Goal: Information Seeking & Learning: Learn about a topic

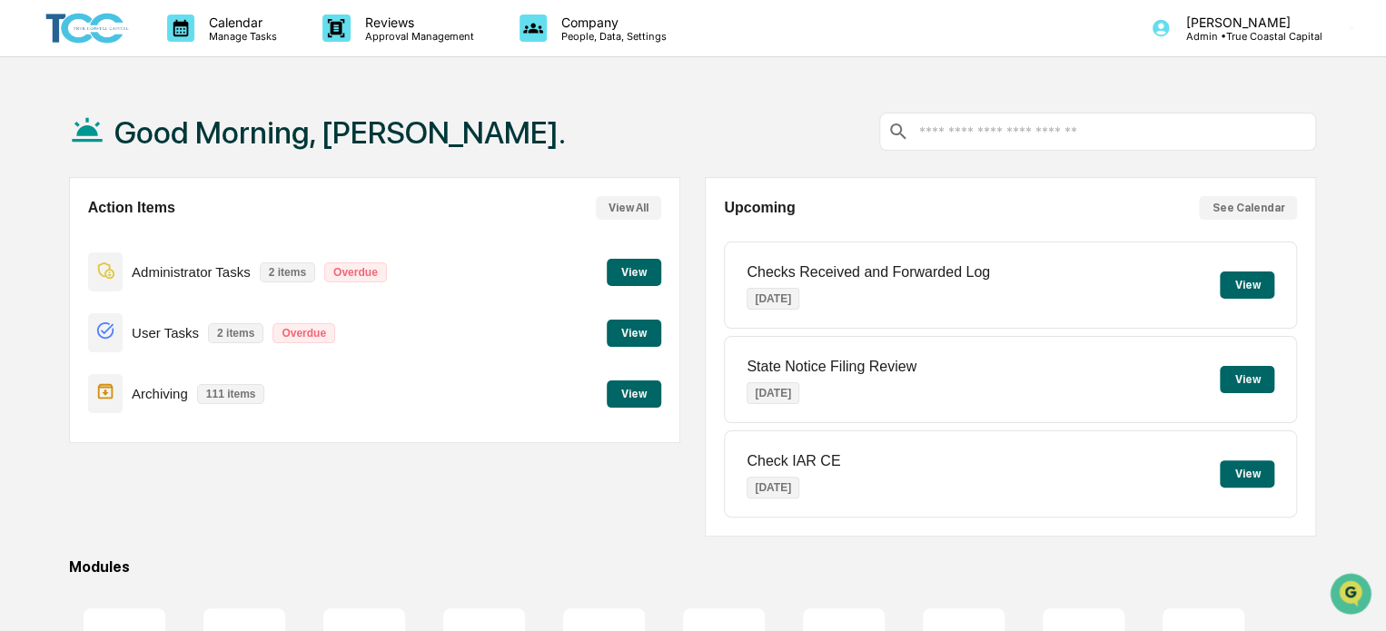
click at [630, 395] on button "View" at bounding box center [634, 393] width 54 height 27
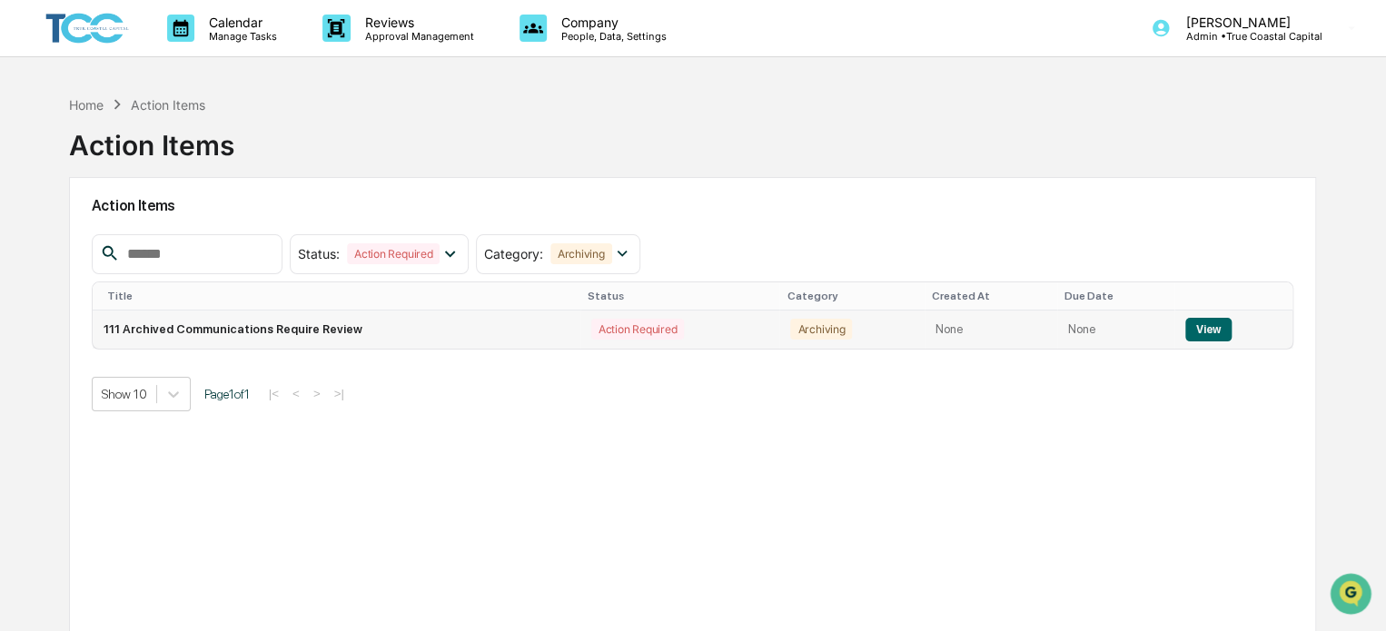
click at [1211, 329] on button "View" at bounding box center [1208, 330] width 46 height 24
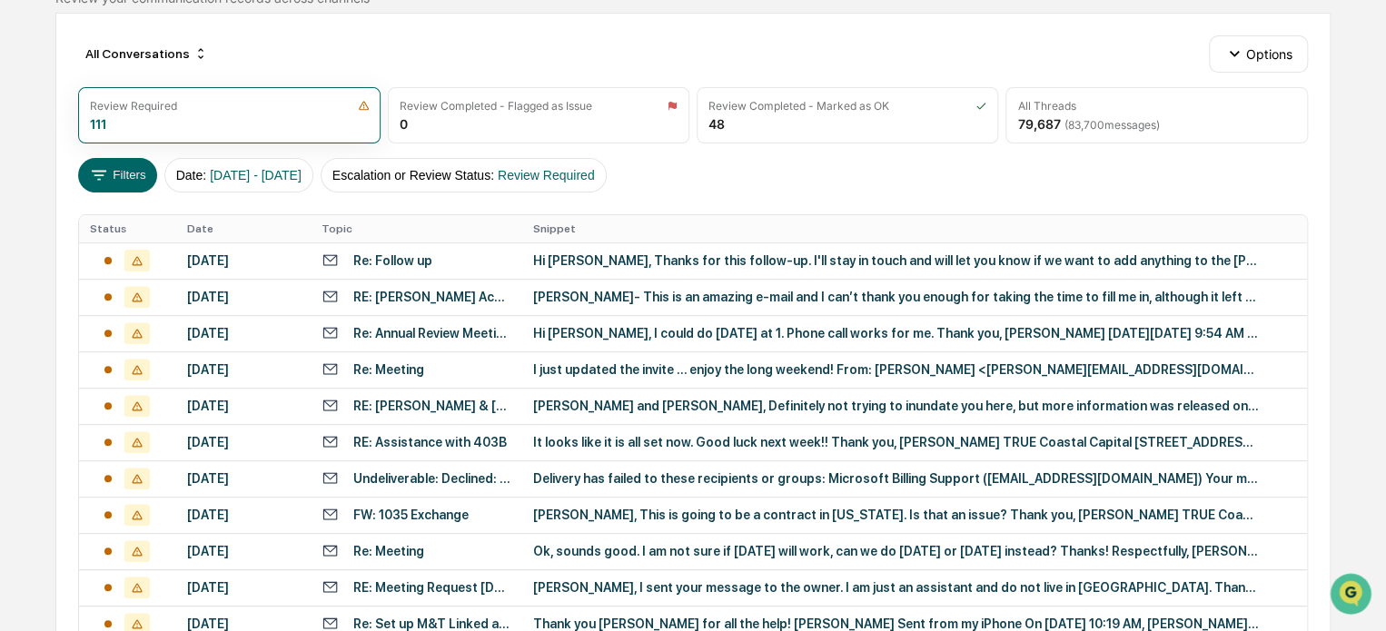
scroll to position [69, 0]
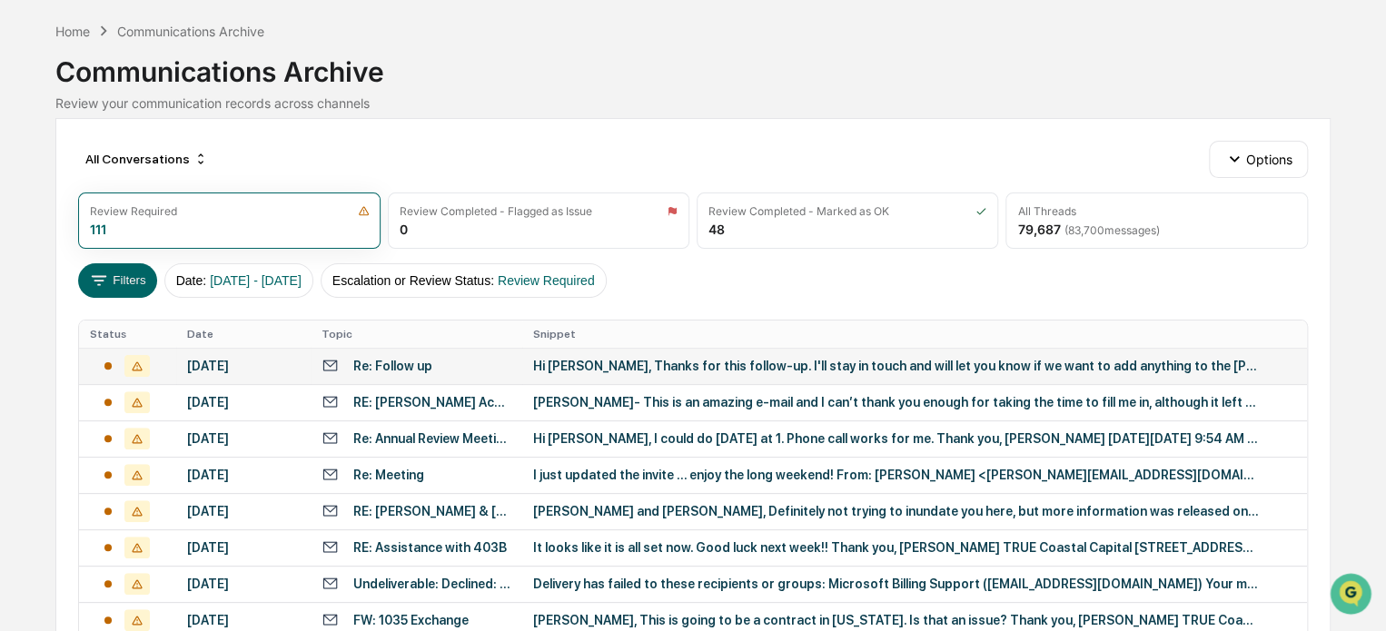
click at [717, 372] on td "Hi [PERSON_NAME], Thanks for this follow-up. I'll stay in touch and will let yo…" at bounding box center [914, 366] width 785 height 36
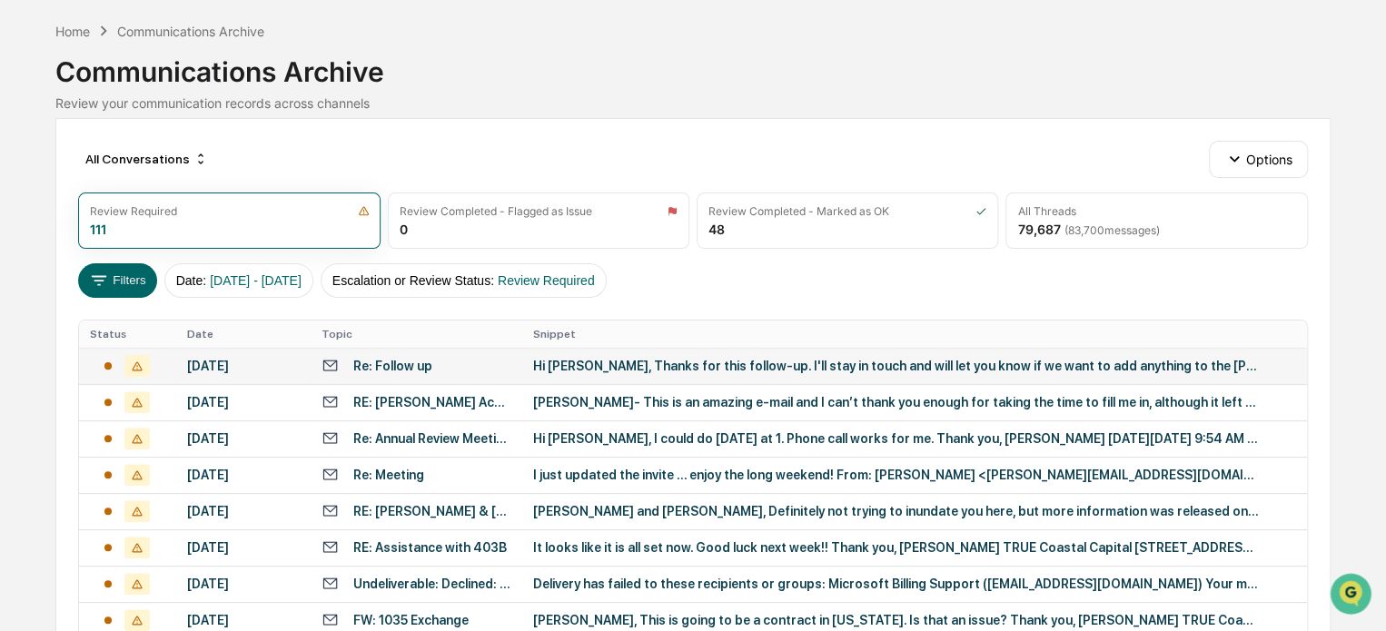
click at [627, 359] on div "Hi [PERSON_NAME], Thanks for this follow-up. I'll stay in touch and will let yo…" at bounding box center [896, 366] width 726 height 15
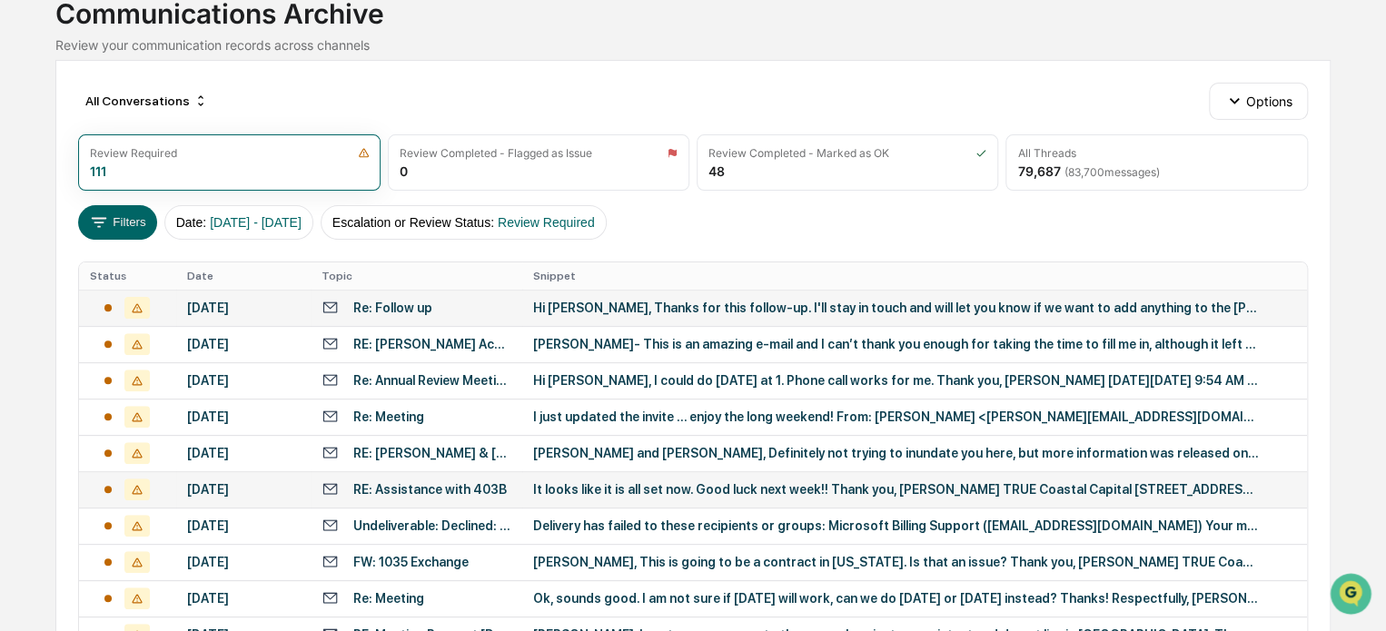
scroll to position [160, 0]
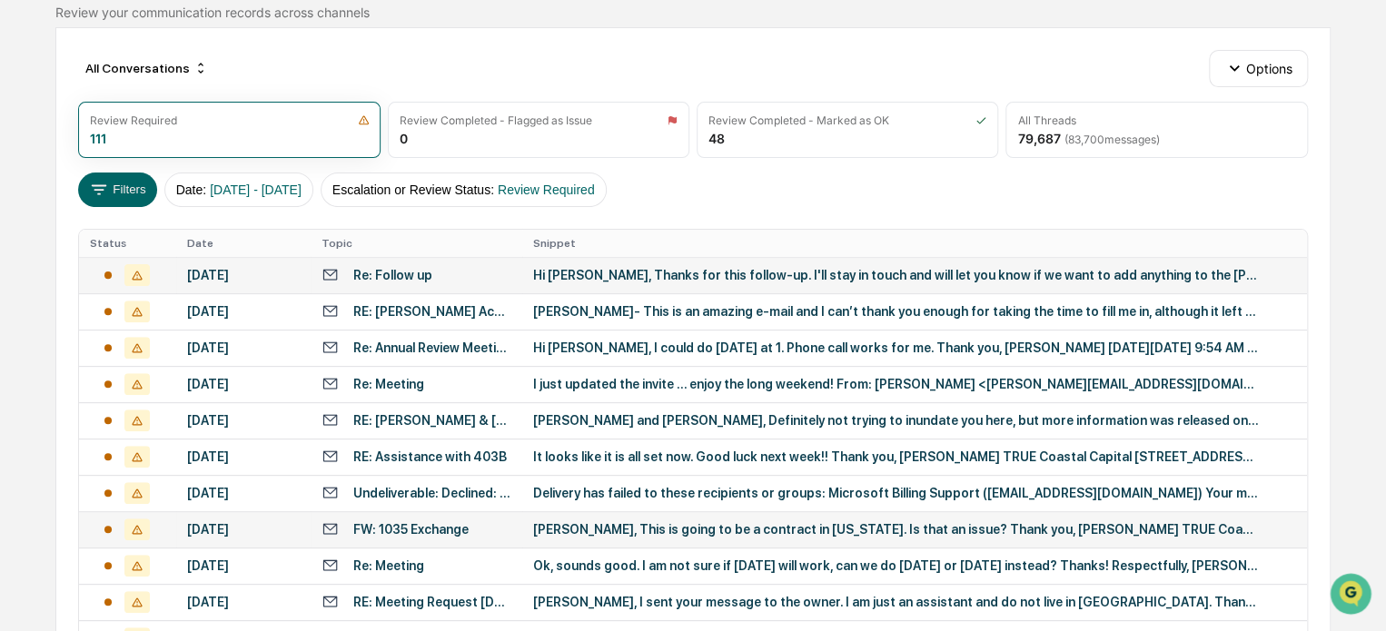
click at [575, 533] on div "[PERSON_NAME], This is going to be a contract in [US_STATE]. Is that an issue? …" at bounding box center [896, 529] width 726 height 15
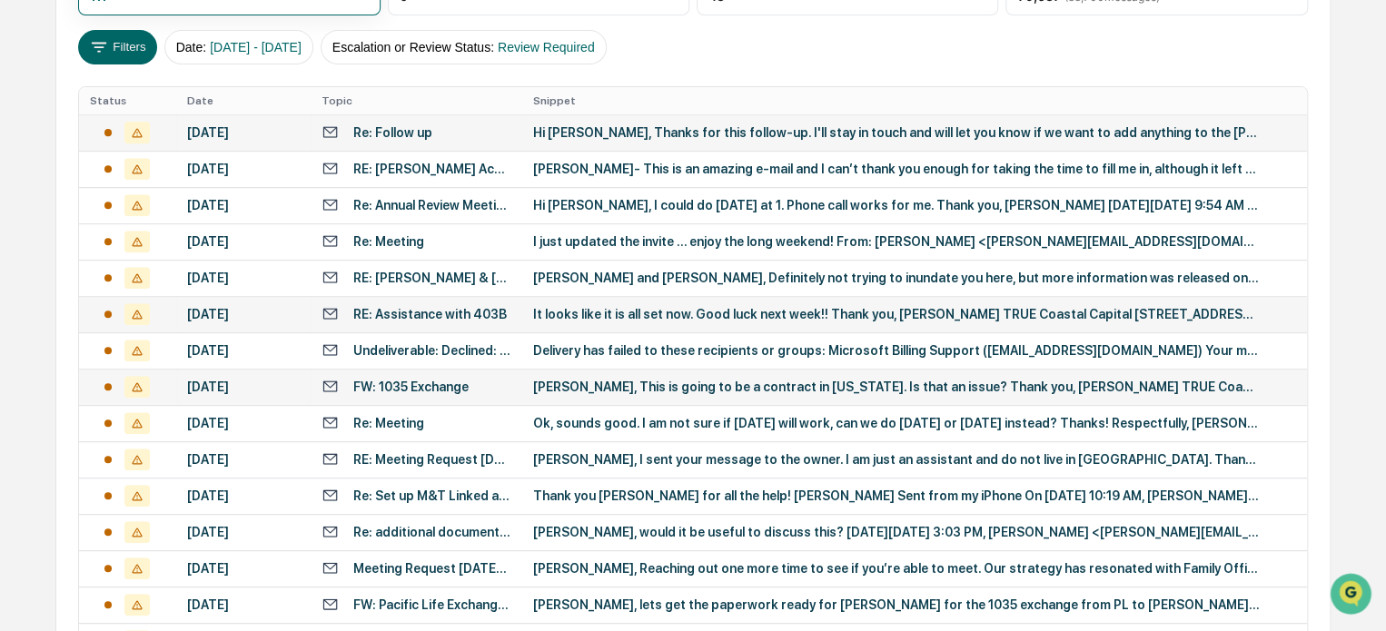
scroll to position [341, 0]
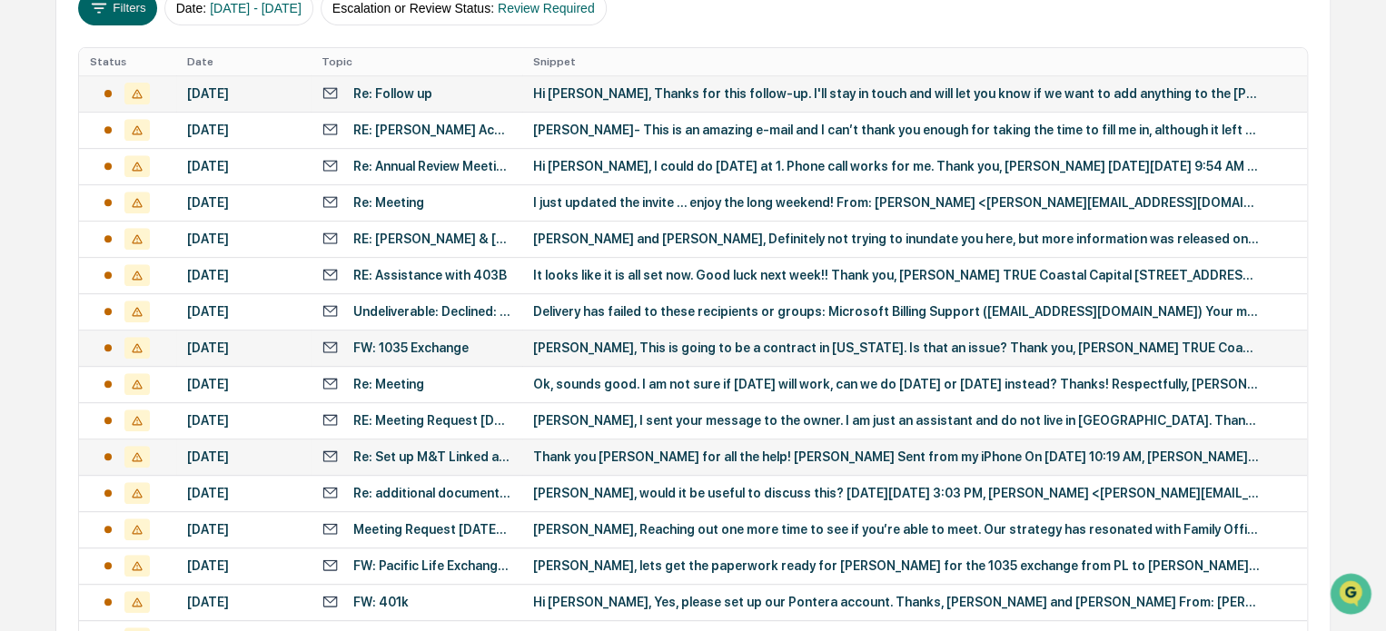
click at [450, 450] on div "Re: Set up M&T Linked account" at bounding box center [432, 457] width 158 height 15
click at [78, 410] on div "Status Date Topic Snippet [DATE] Re: Follow up Hi [PERSON_NAME], Thanks for thi…" at bounding box center [693, 515] width 1230 height 937
click at [529, 573] on td "[PERSON_NAME], lets get the paperwork ready for [PERSON_NAME] for the 1035 exch…" at bounding box center [914, 566] width 785 height 36
click at [60, 499] on div "All Conversations Options Review Required 111 Review Completed - Flagged as Iss…" at bounding box center [692, 466] width 1275 height 1241
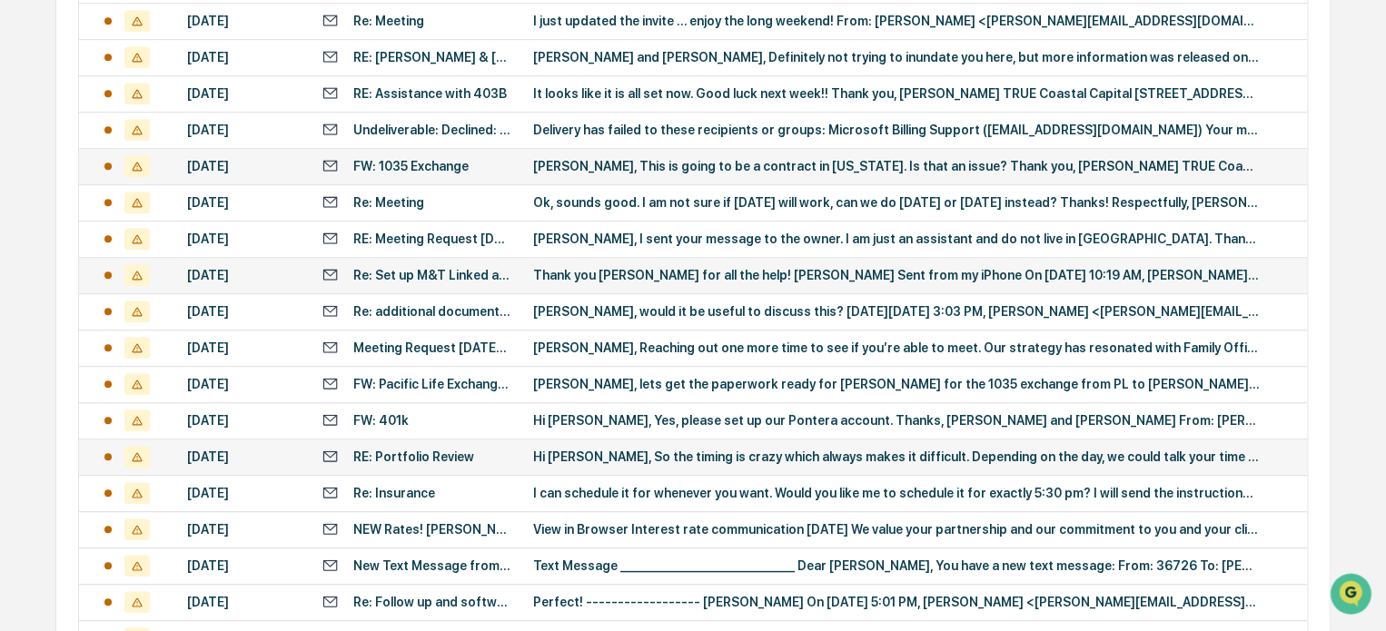
click at [552, 463] on td "Hi [PERSON_NAME], So the timing is crazy which always makes it difficult. Depen…" at bounding box center [914, 457] width 785 height 36
click at [76, 408] on div "All Conversations Options Review Required 111 Review Completed - Flagged as Iss…" at bounding box center [692, 284] width 1275 height 1241
click at [543, 543] on td "View in Browser Interest rate communication [DATE] We value your partnership an…" at bounding box center [914, 529] width 785 height 36
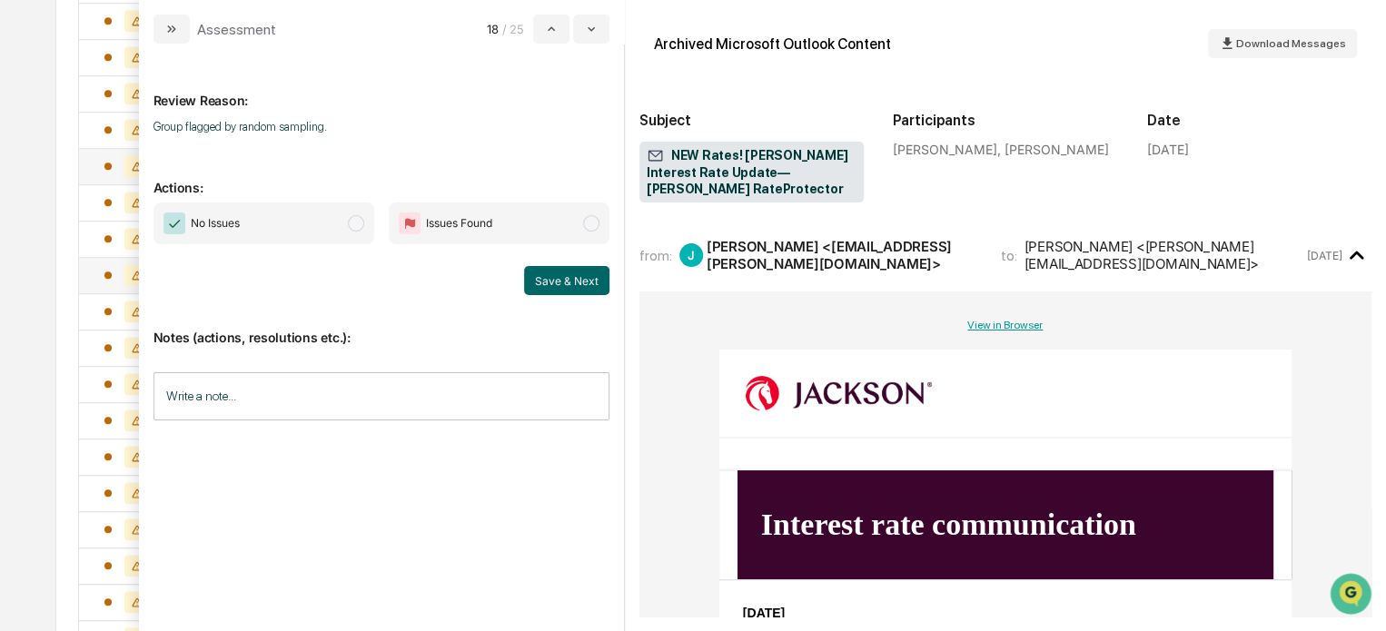
click at [71, 366] on div "All Conversations Options Review Required 111 Review Completed - Flagged as Iss…" at bounding box center [692, 284] width 1275 height 1241
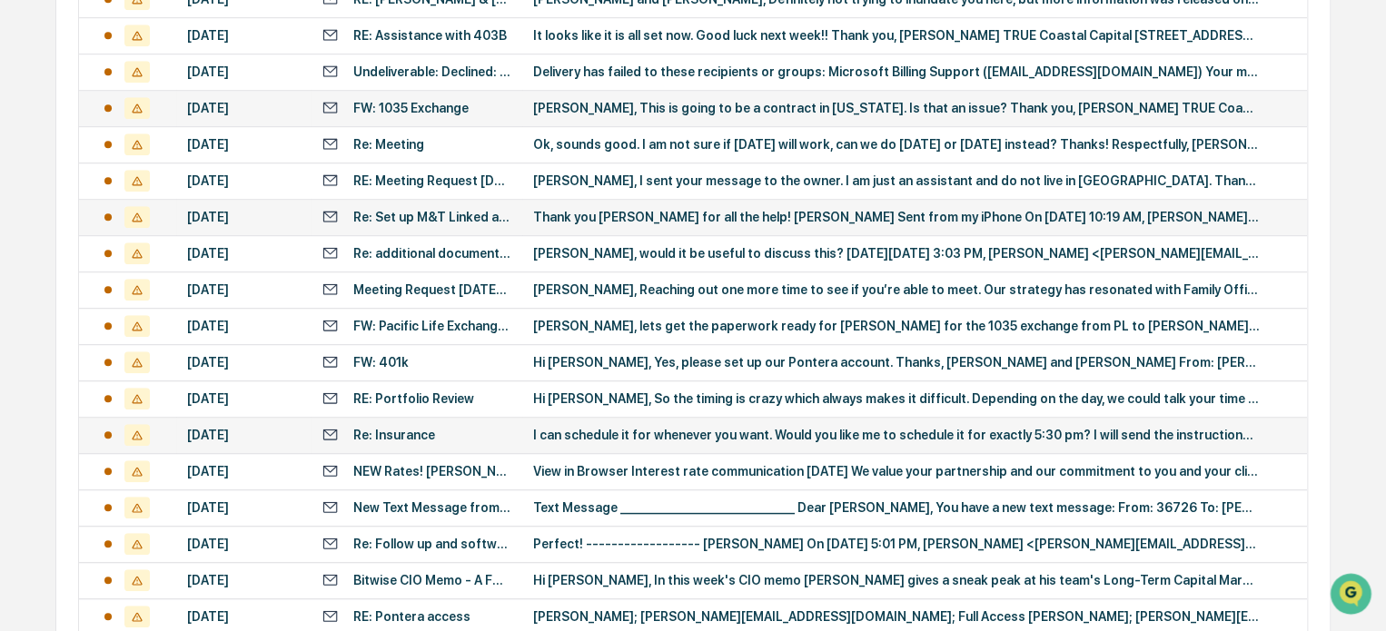
scroll to position [614, 0]
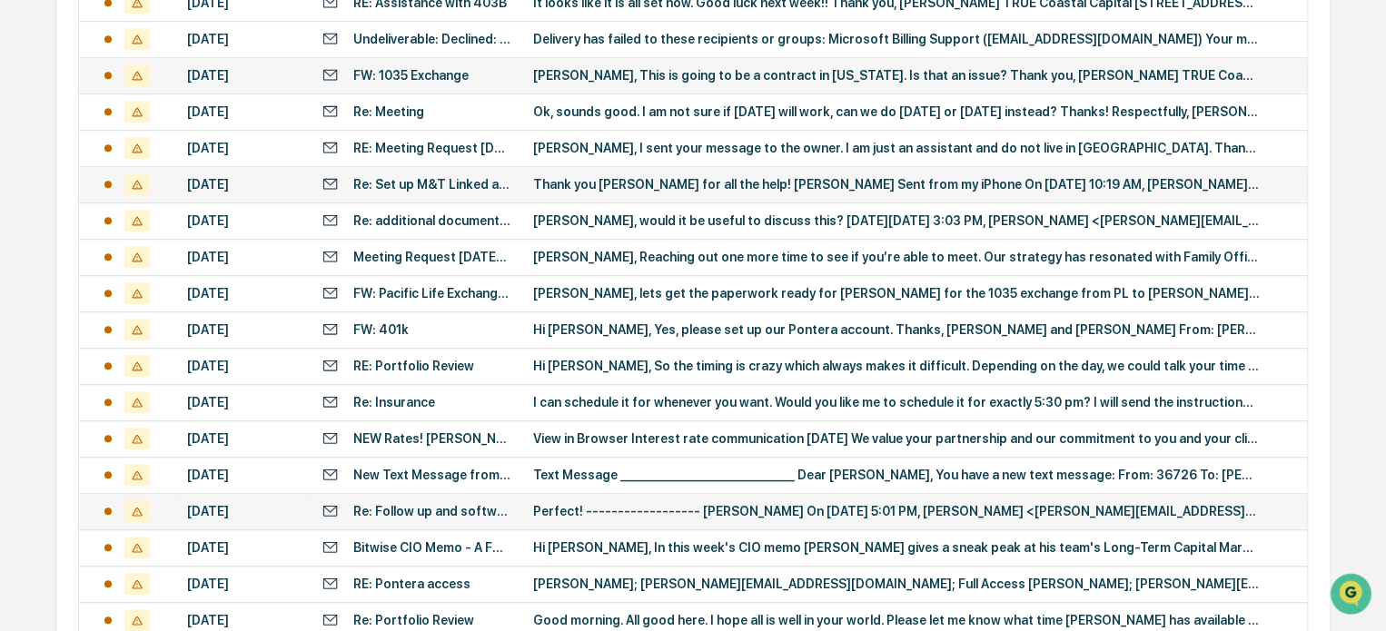
click at [592, 505] on div "Perfect! ------------------ [PERSON_NAME] On [DATE] 5:01 PM, [PERSON_NAME] <[PE…" at bounding box center [896, 511] width 726 height 15
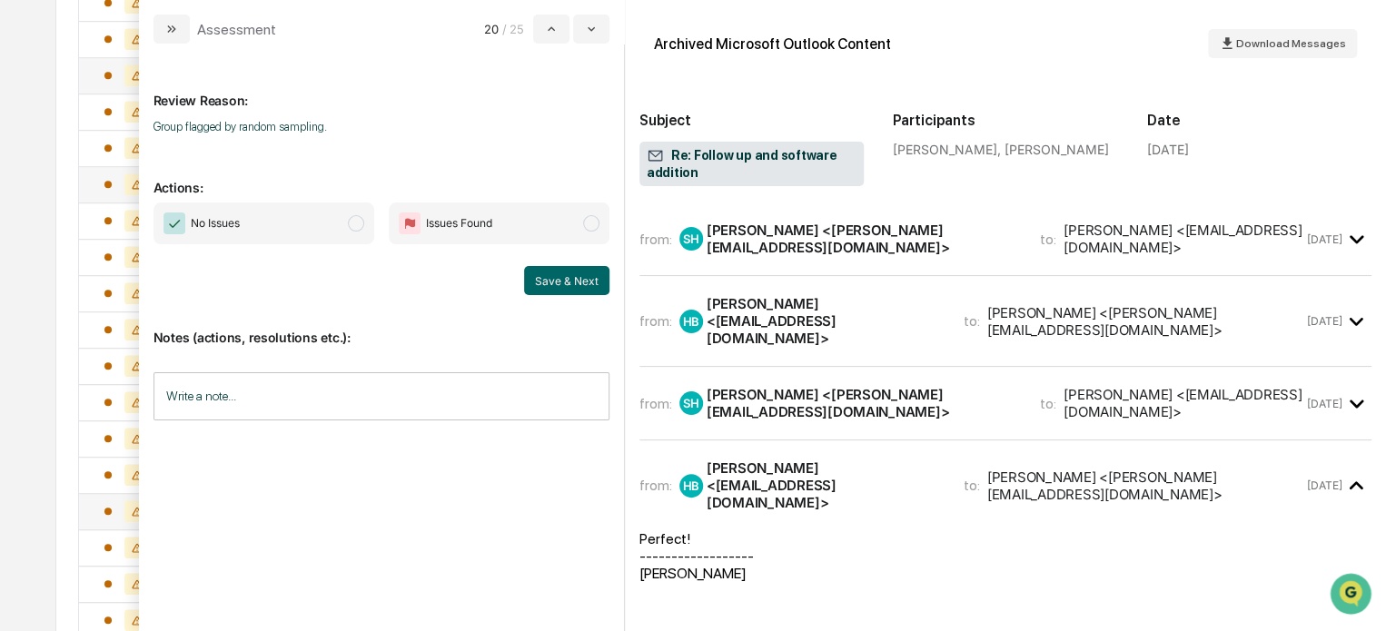
click at [56, 423] on div "All Conversations Options Review Required 111 Review Completed - Flagged as Iss…" at bounding box center [692, 193] width 1275 height 1241
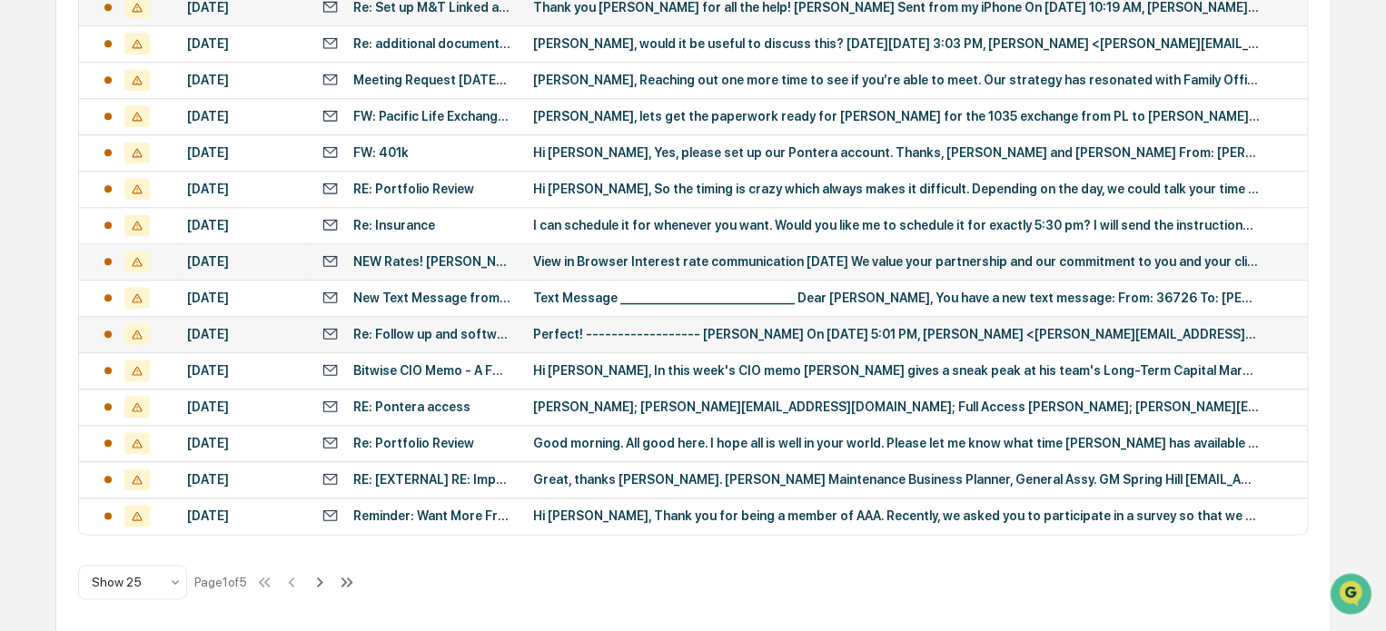
scroll to position [795, 0]
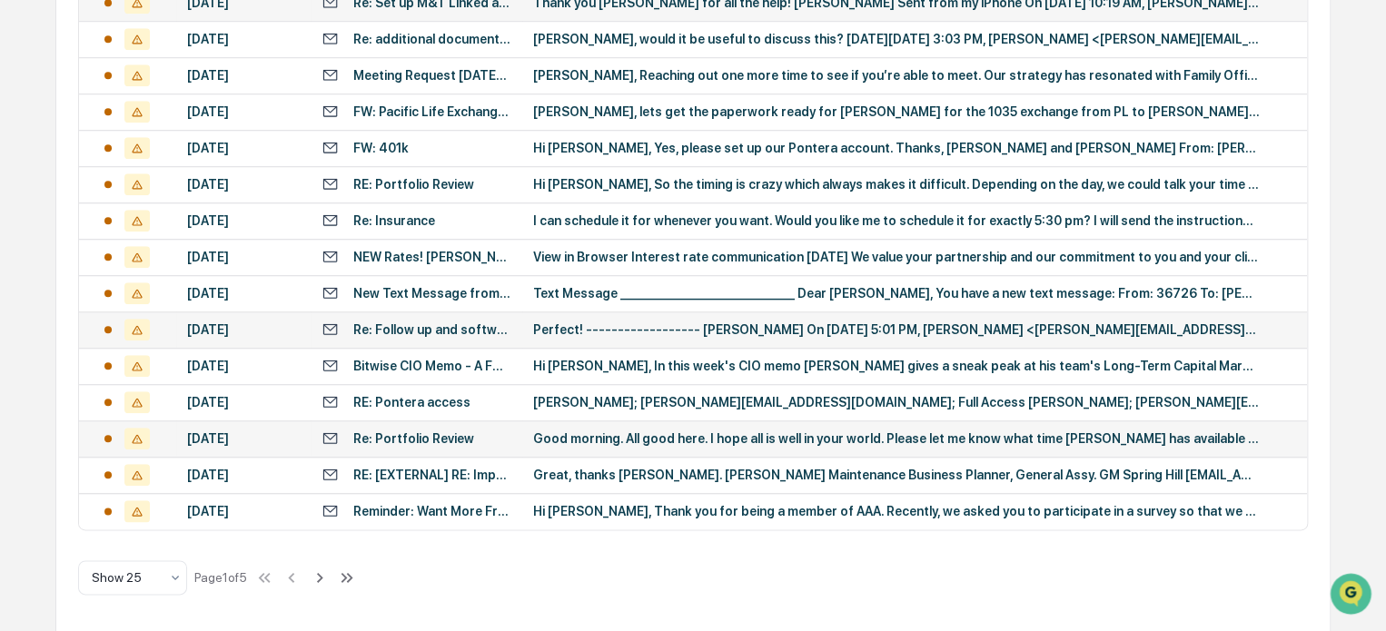
click at [443, 435] on div "Re: Portfolio Review" at bounding box center [413, 438] width 121 height 15
click at [69, 374] on div "All Conversations Options Review Required 111 Review Completed - Flagged as Iss…" at bounding box center [692, 12] width 1275 height 1241
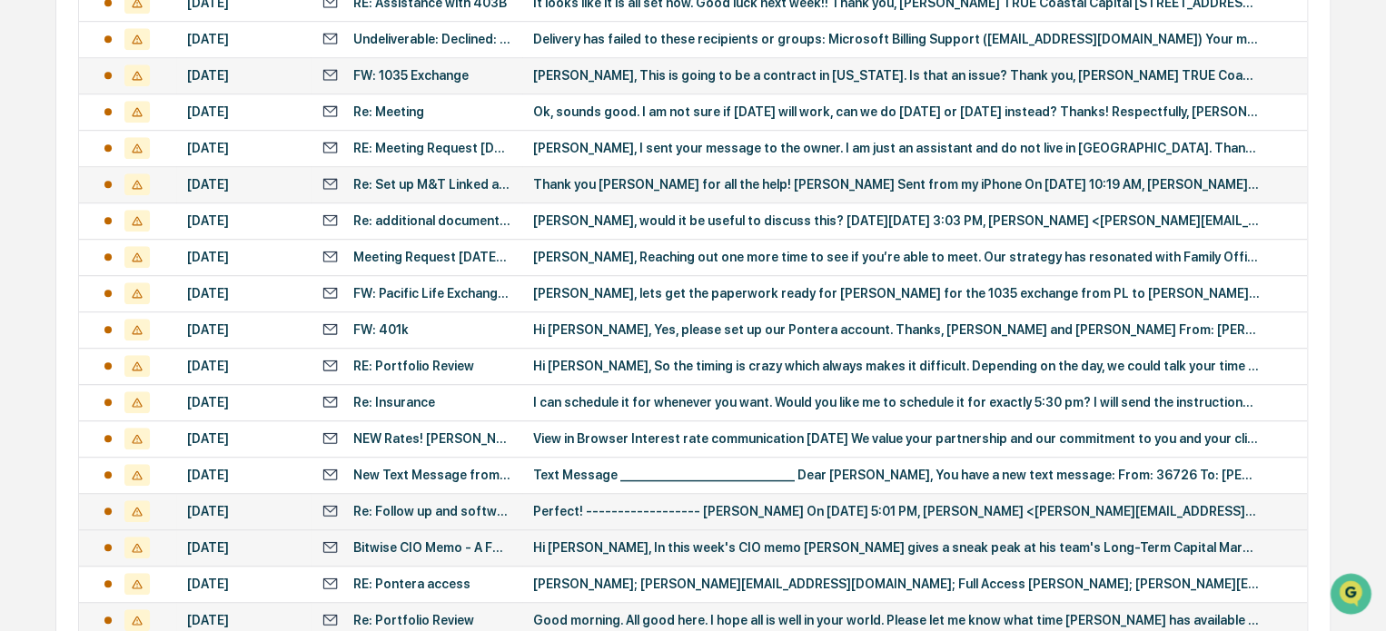
scroll to position [795, 0]
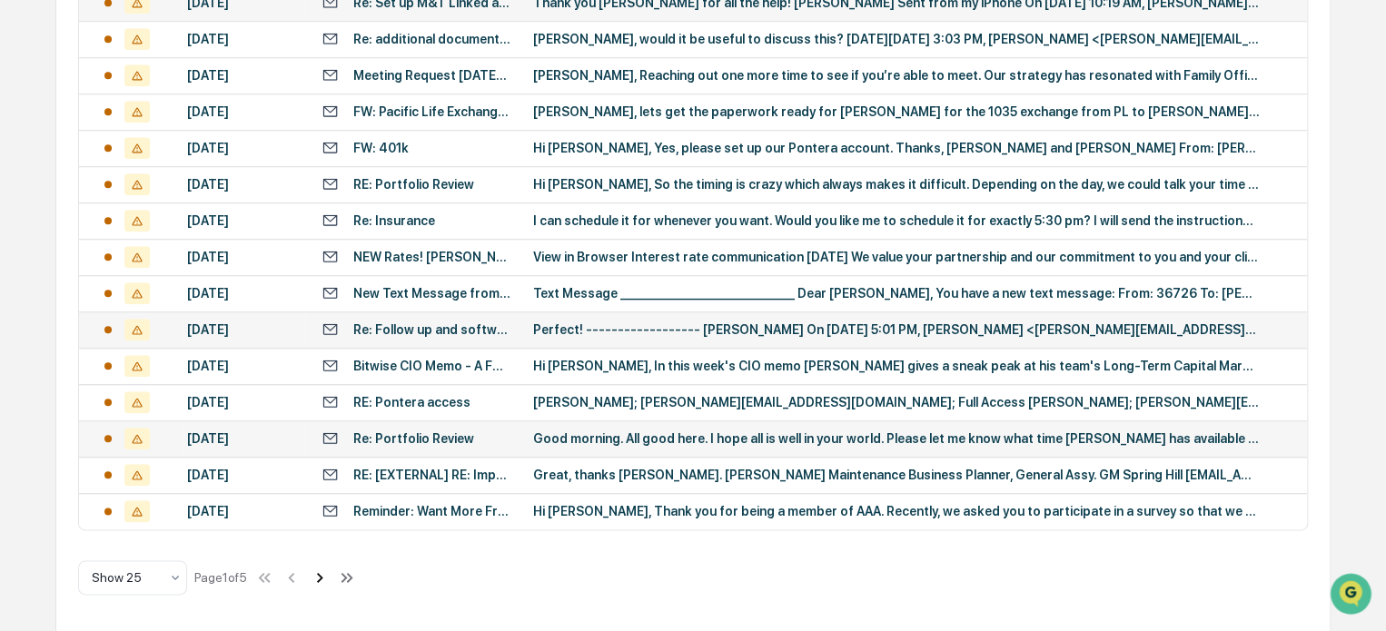
click at [323, 573] on icon at bounding box center [320, 577] width 6 height 10
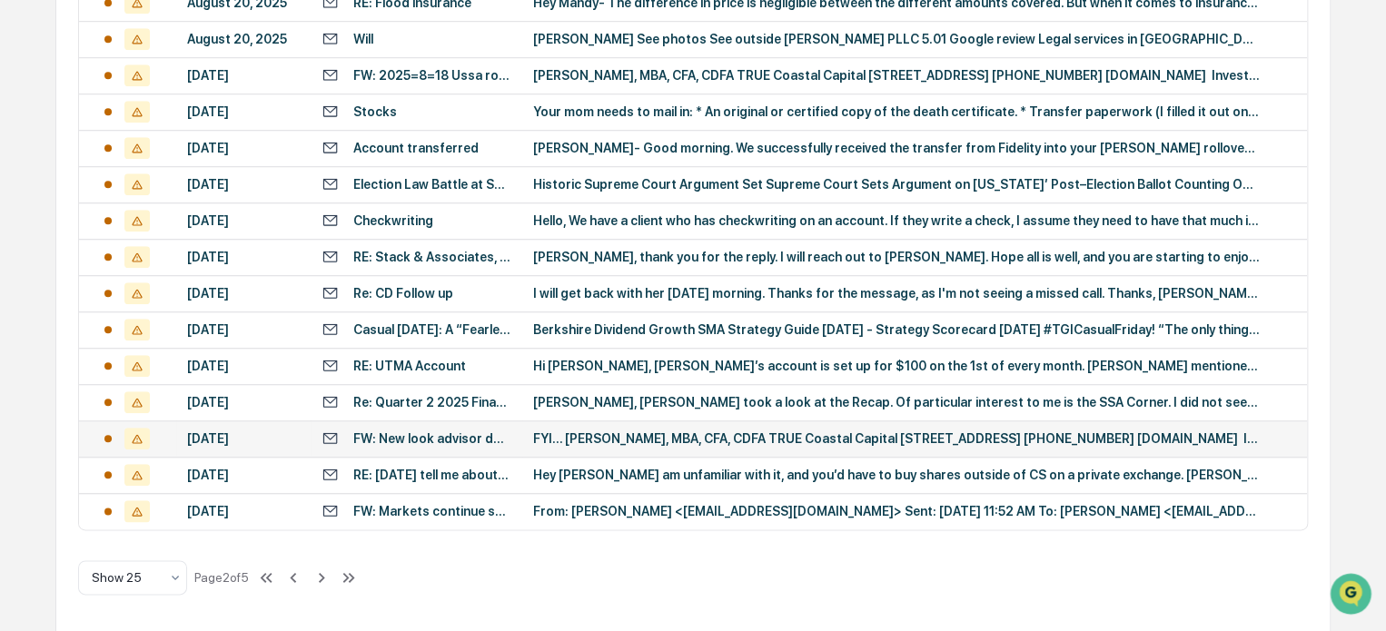
click at [509, 443] on div "FW: New look advisor dashboard now available for everyone" at bounding box center [432, 438] width 158 height 15
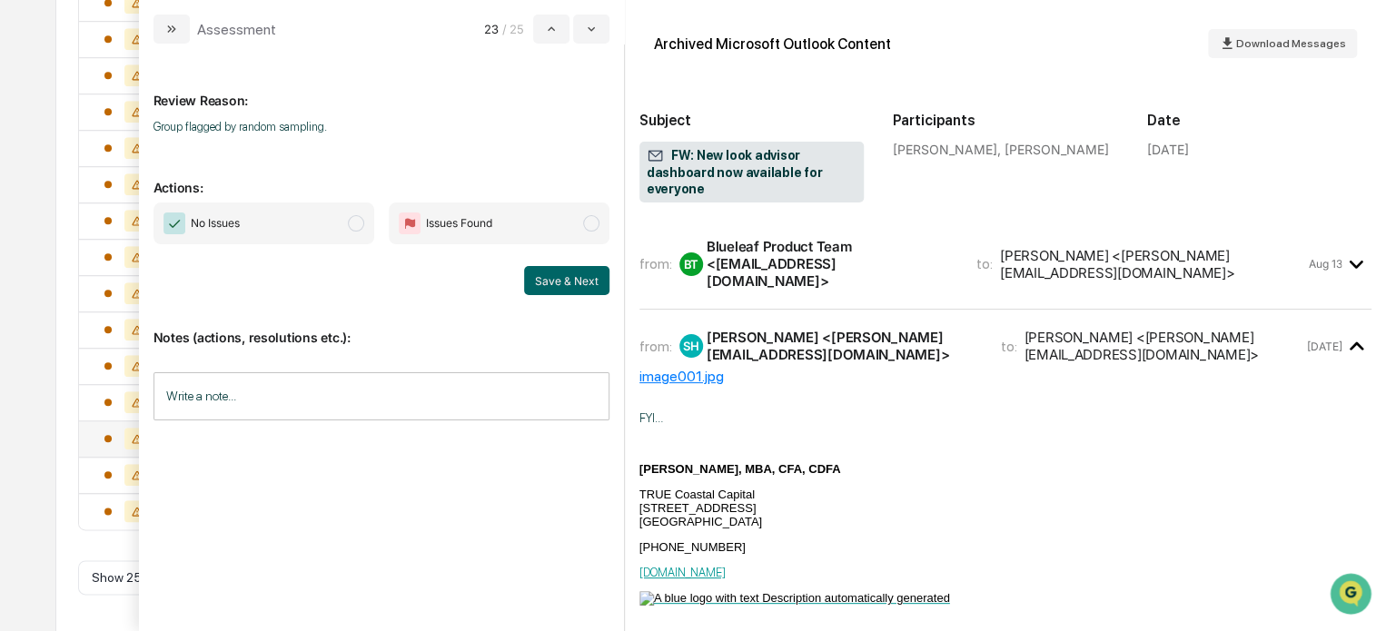
click at [55, 455] on div "All Conversations Options Review Required 111 Review Completed - Flagged as Iss…" at bounding box center [692, 12] width 1275 height 1241
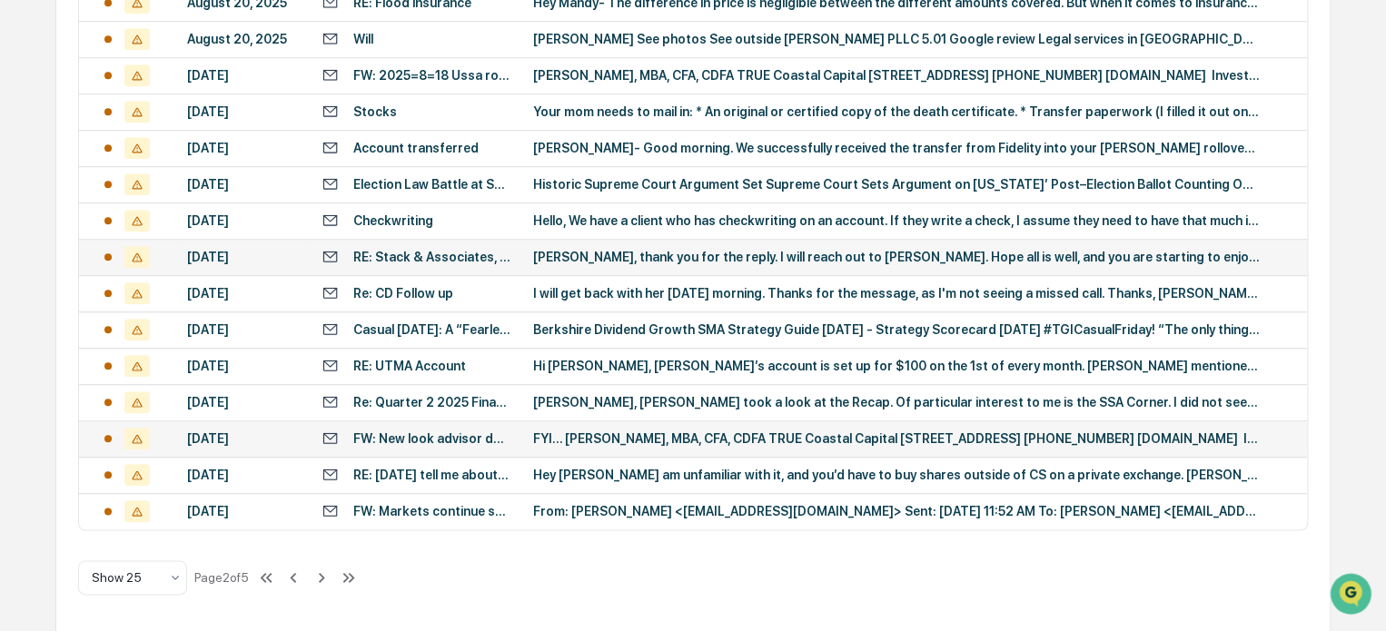
click at [434, 250] on div "RE: Stack & Associates, P.C. - [PERSON_NAME] Follow Up" at bounding box center [432, 257] width 158 height 15
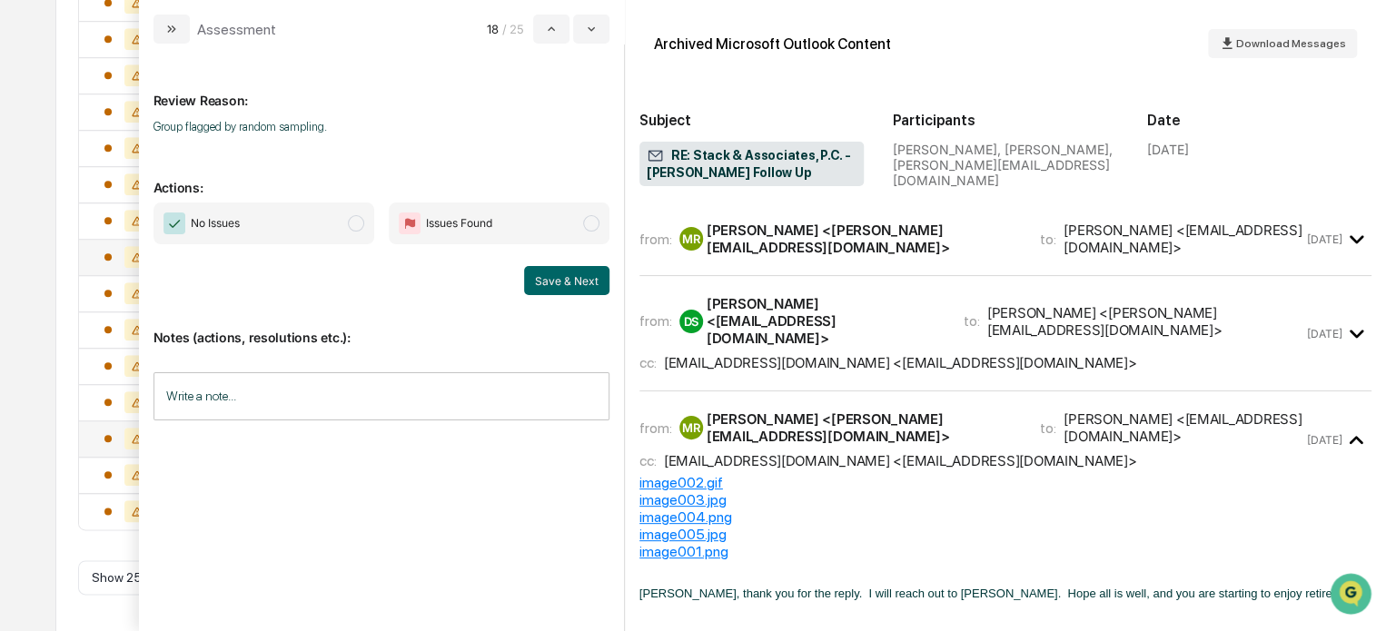
click at [62, 305] on div "All Conversations Options Review Required 111 Review Completed - Flagged as Iss…" at bounding box center [692, 12] width 1275 height 1241
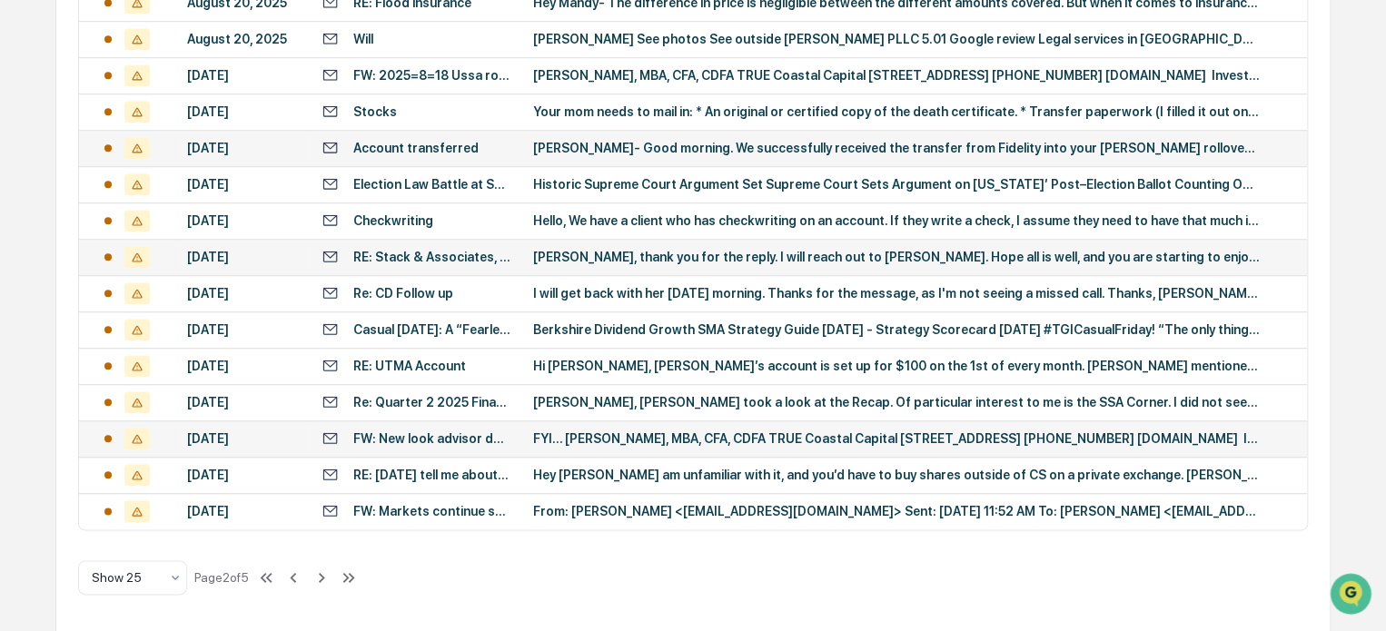
click at [538, 144] on div "[PERSON_NAME]- Good morning. We successfully received the transfer from Fidelit…" at bounding box center [896, 148] width 726 height 15
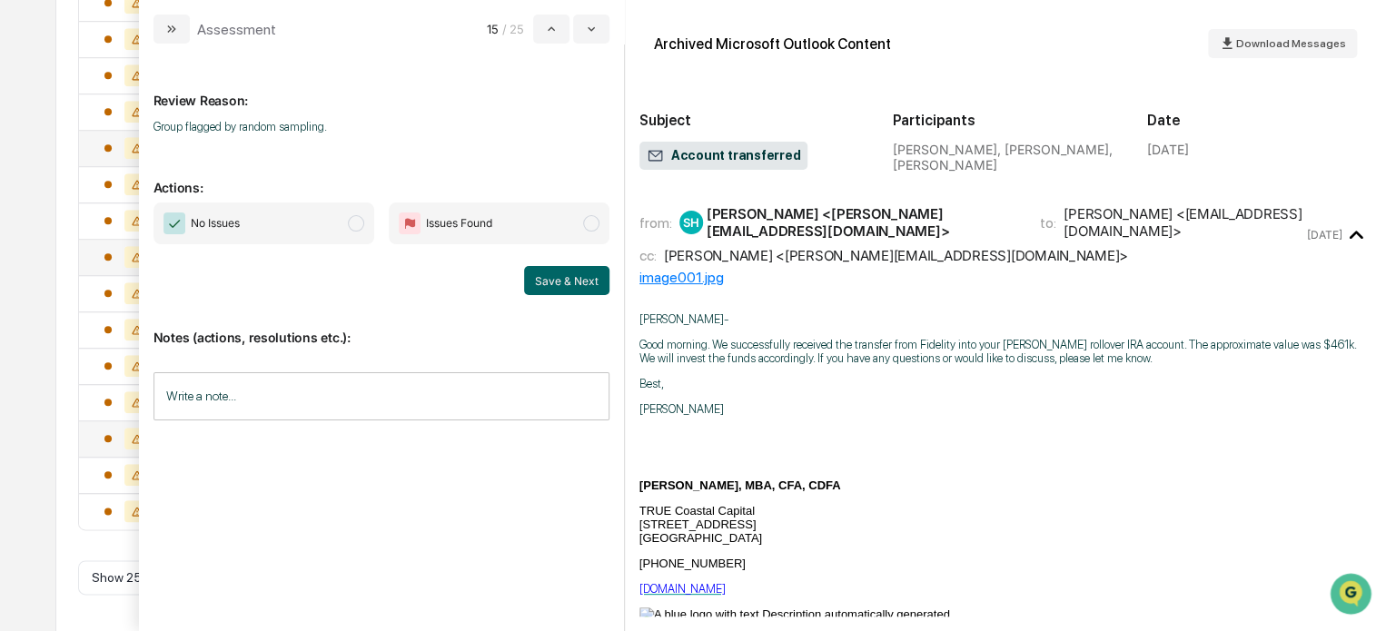
click at [56, 264] on div "All Conversations Options Review Required 111 Review Completed - Flagged as Iss…" at bounding box center [692, 12] width 1275 height 1241
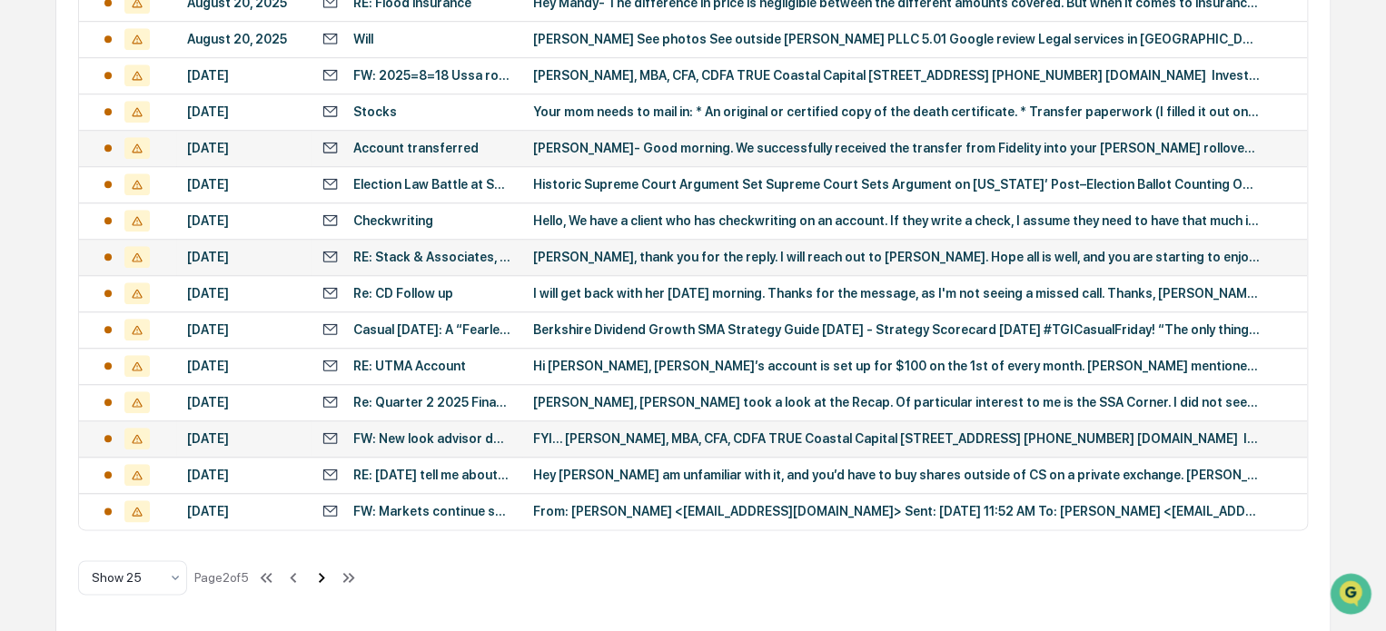
click at [331, 578] on icon at bounding box center [321, 578] width 20 height 20
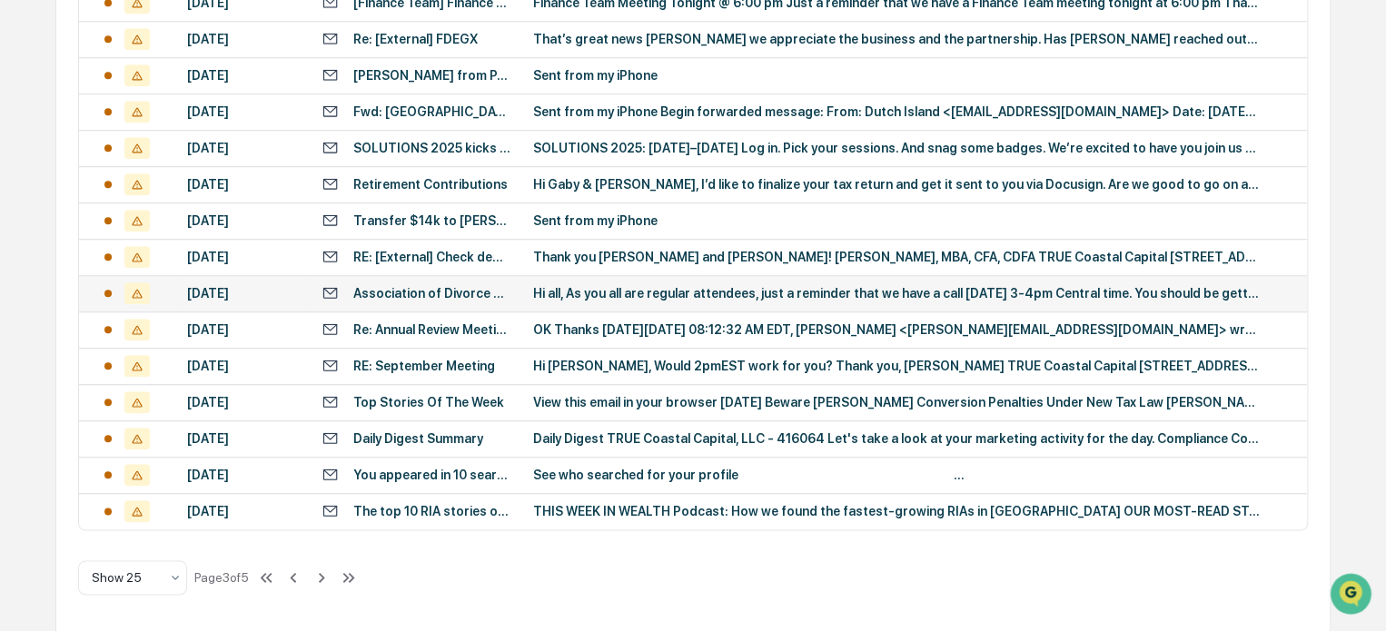
click at [410, 301] on div "Association of Divorce Financial Planners Western Support and Development Call …" at bounding box center [416, 292] width 190 height 17
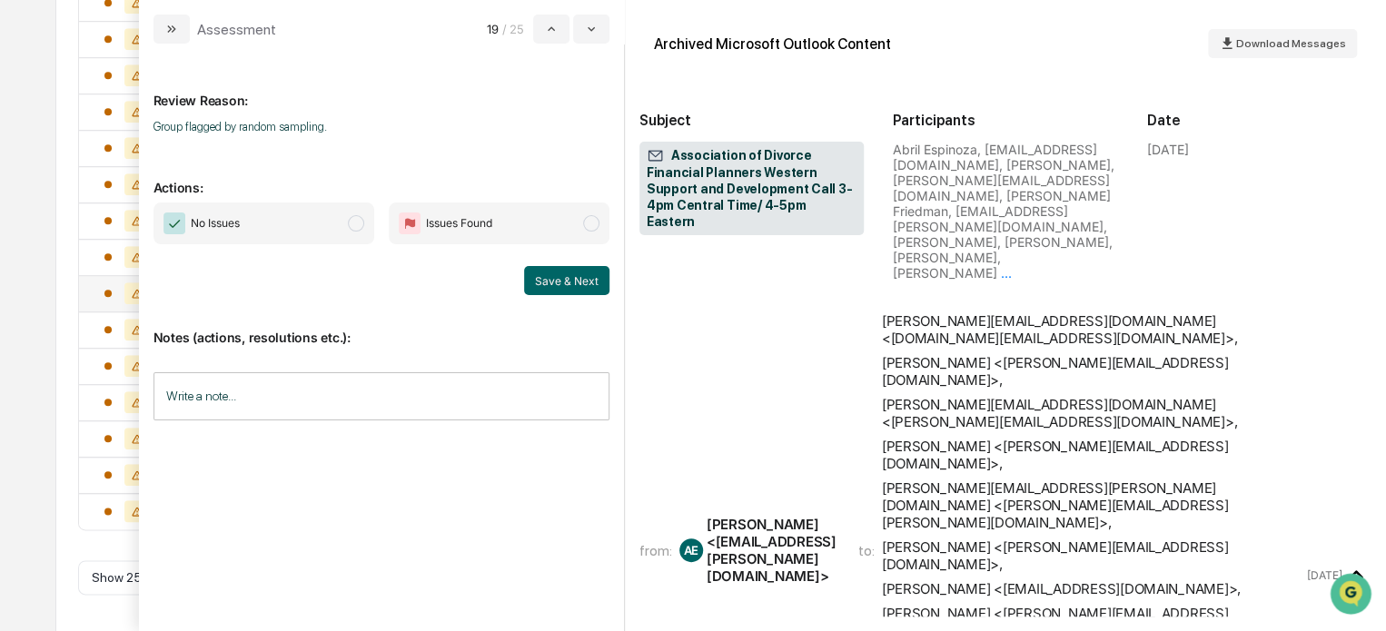
click at [56, 323] on div "All Conversations Options Review Required 111 Review Completed - Flagged as Iss…" at bounding box center [692, 12] width 1275 height 1241
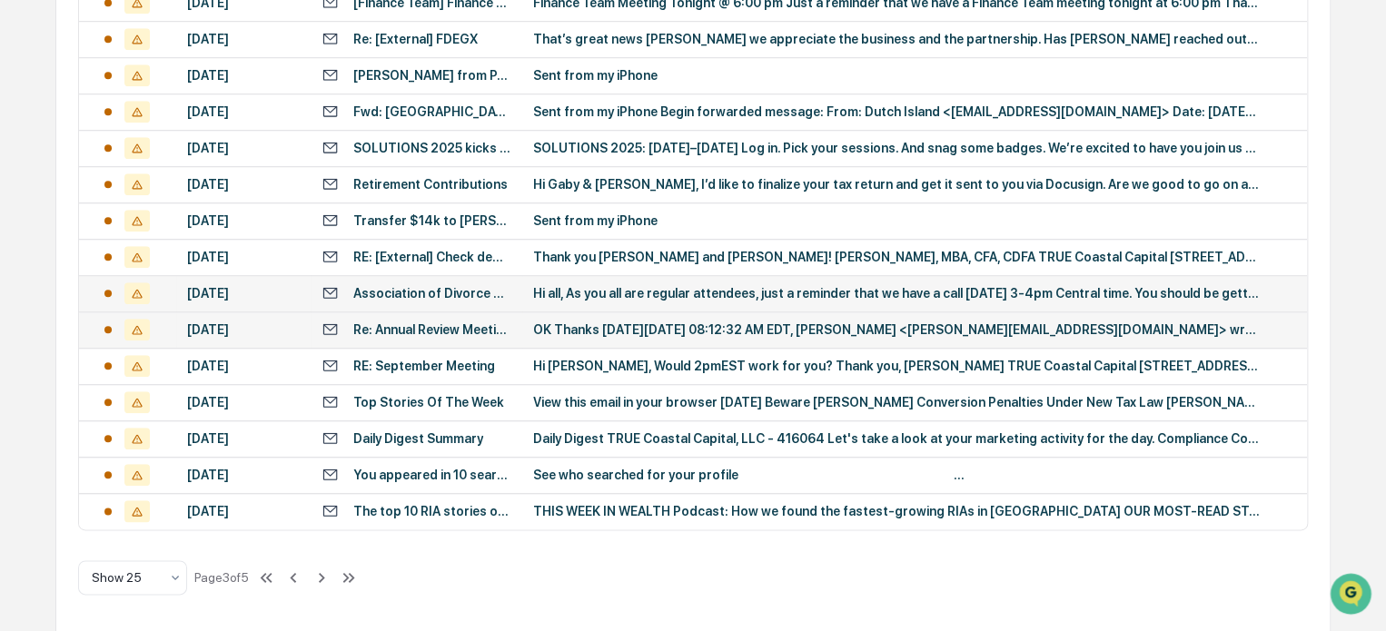
click at [452, 345] on td "Re: Annual Review Meeting" at bounding box center [417, 329] width 212 height 36
click at [62, 331] on div "All Conversations Options Review Required 111 Review Completed - Flagged as Iss…" at bounding box center [692, 12] width 1275 height 1241
click at [475, 380] on td "RE: September Meeting" at bounding box center [417, 366] width 212 height 36
click at [60, 404] on div "All Conversations Options Review Required 111 Review Completed - Flagged as Iss…" at bounding box center [692, 12] width 1275 height 1241
